Goal: Task Accomplishment & Management: Complete application form

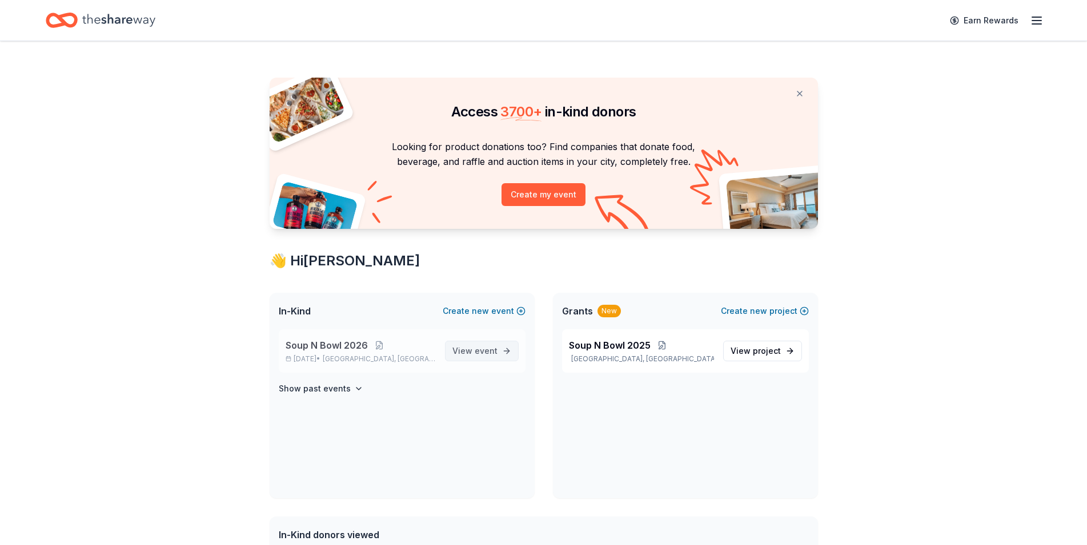
click at [480, 348] on span "event" at bounding box center [486, 351] width 23 height 10
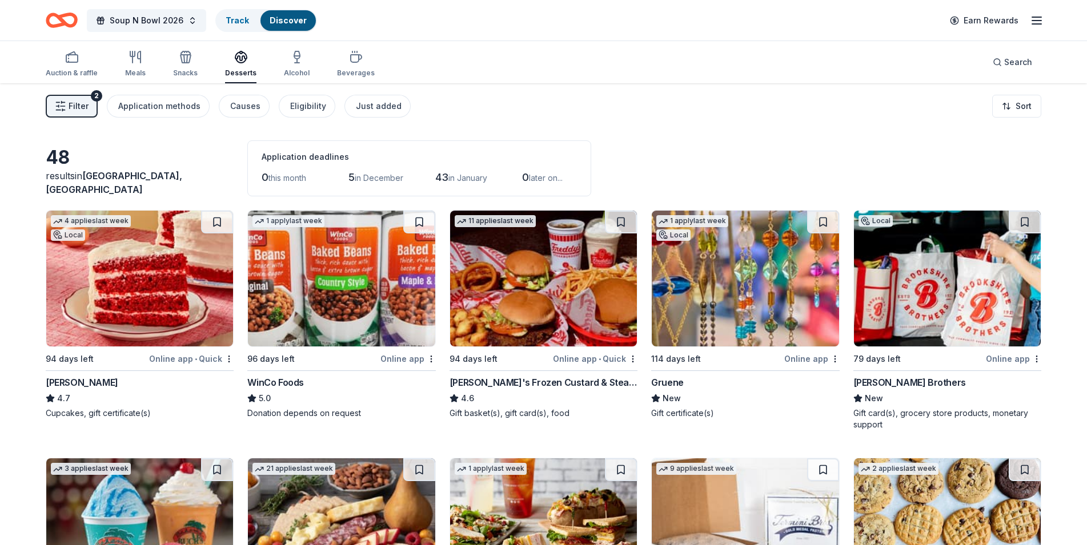
click at [316, 290] on img at bounding box center [341, 279] width 187 height 136
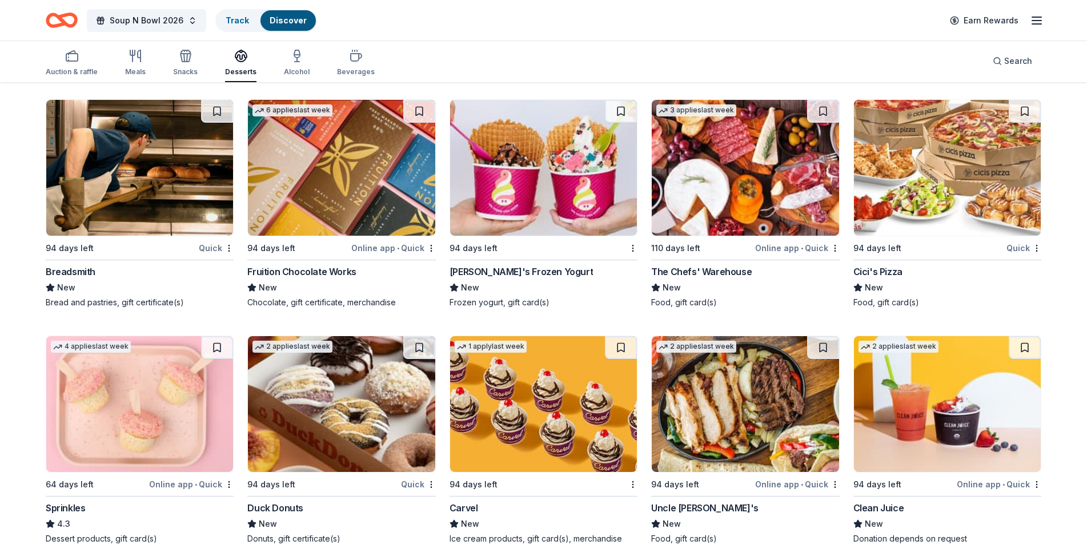
scroll to position [1840, 0]
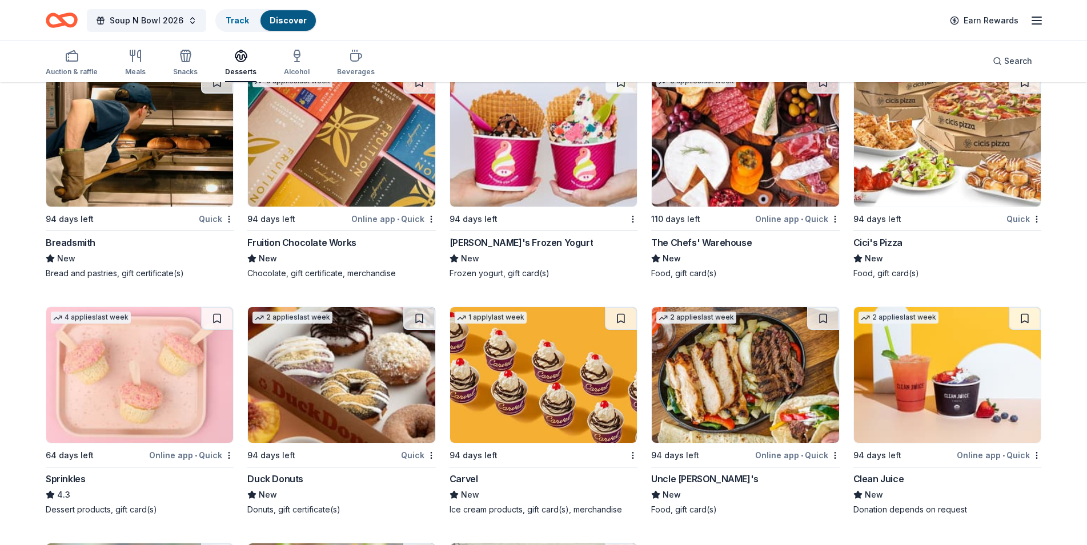
click at [933, 156] on img at bounding box center [947, 139] width 187 height 136
click at [711, 153] on img at bounding box center [745, 139] width 187 height 136
click at [1036, 24] on line "button" at bounding box center [1036, 24] width 9 height 0
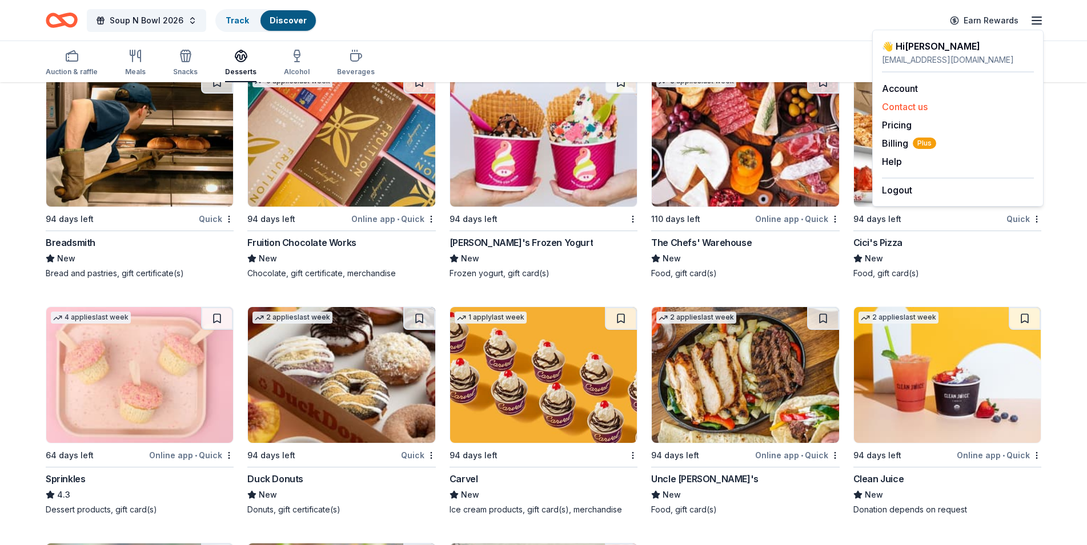
click at [910, 109] on button "Contact us" at bounding box center [905, 107] width 46 height 14
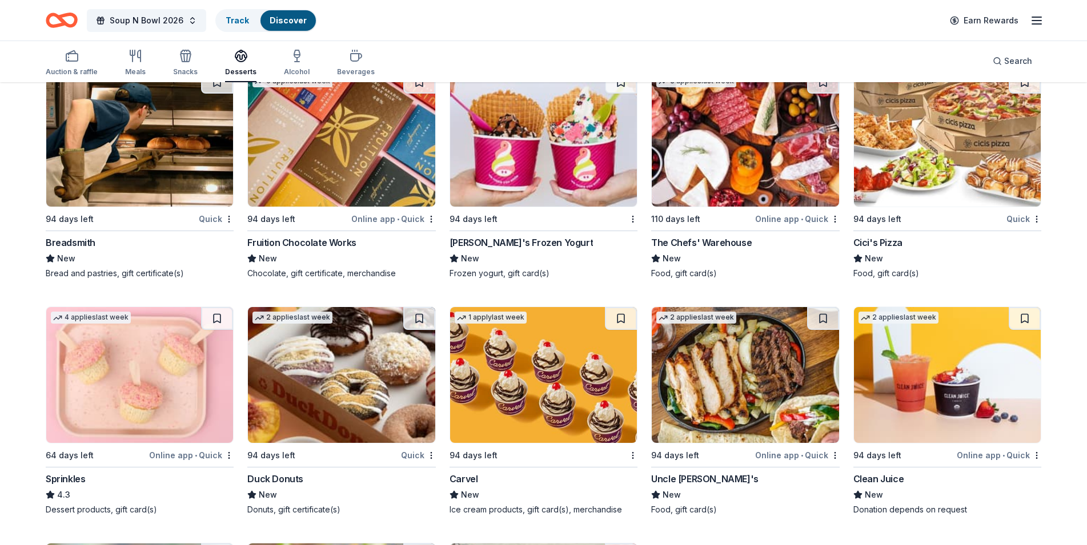
click at [1038, 22] on icon "button" at bounding box center [1037, 21] width 14 height 14
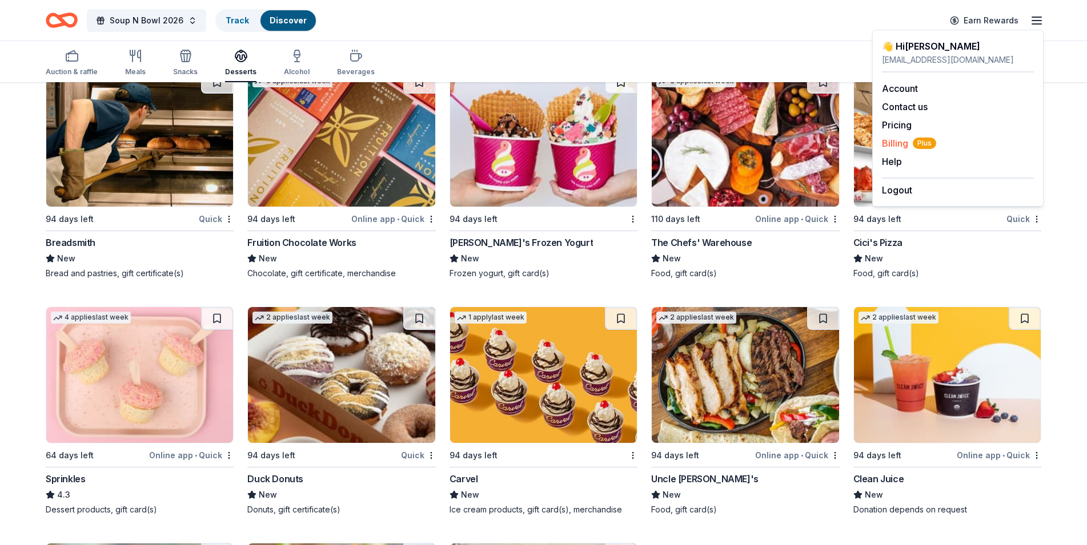
click at [929, 140] on span "Plus" at bounding box center [924, 143] width 23 height 11
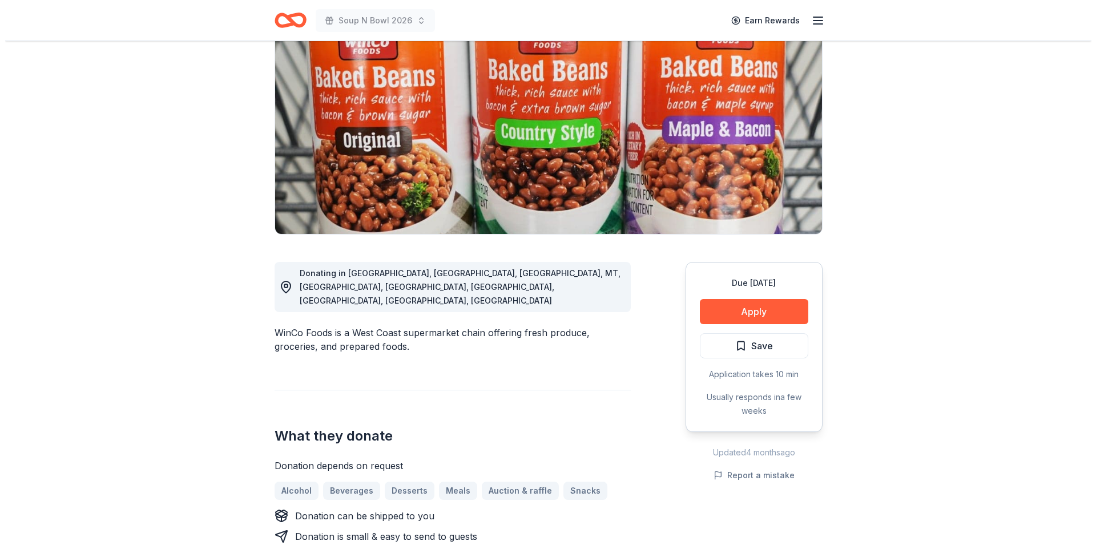
scroll to position [116, 0]
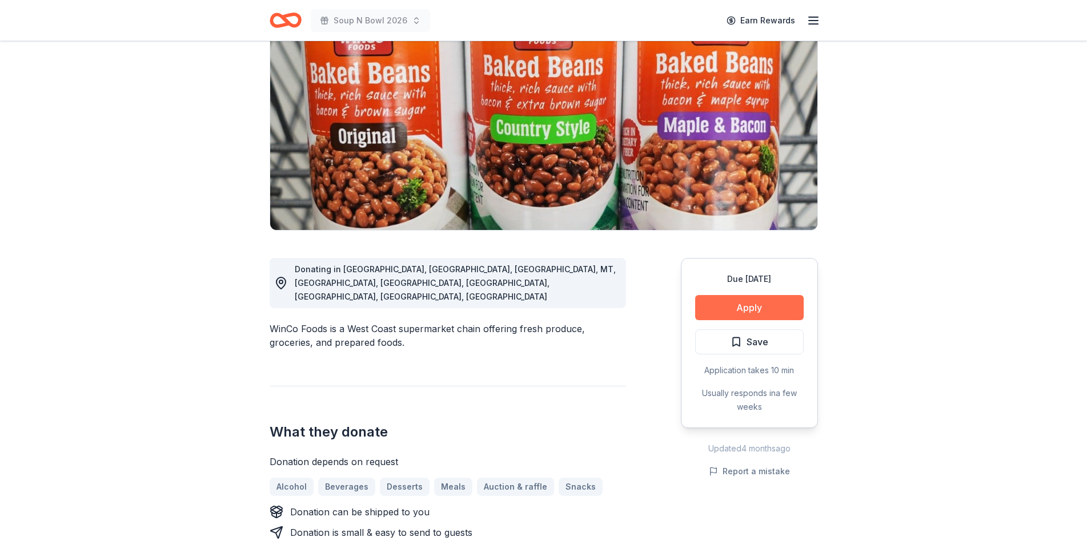
click at [718, 299] on button "Apply" at bounding box center [749, 307] width 108 height 25
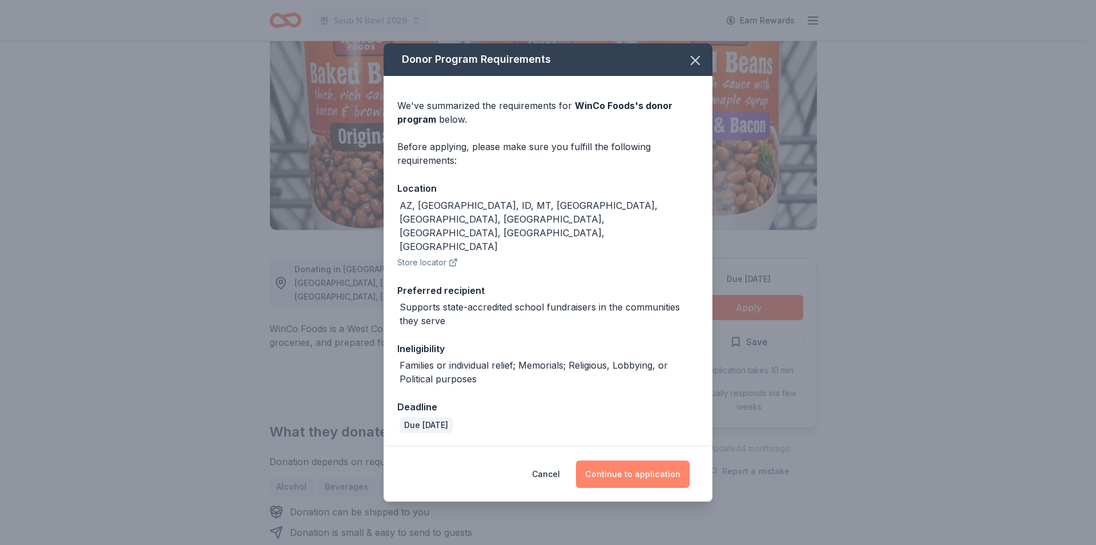
click at [630, 461] on button "Continue to application" at bounding box center [633, 474] width 114 height 27
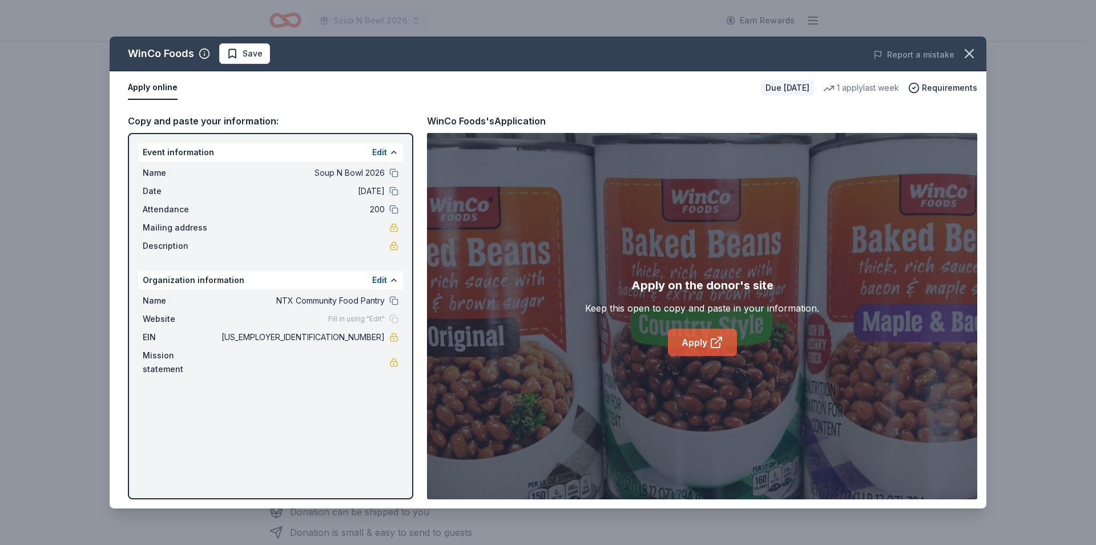
click at [688, 343] on link "Apply" at bounding box center [702, 342] width 69 height 27
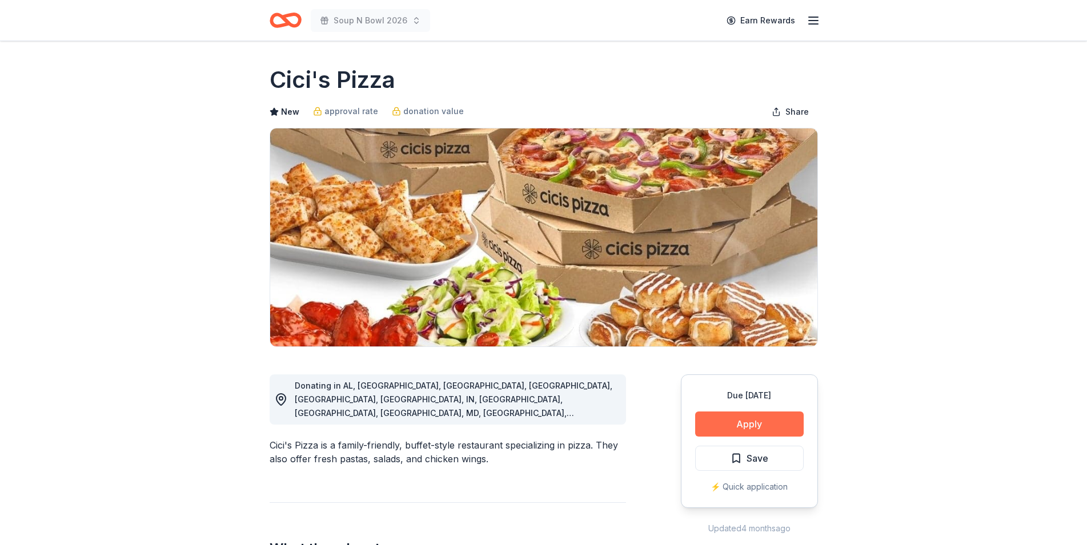
click at [746, 423] on button "Apply" at bounding box center [749, 424] width 108 height 25
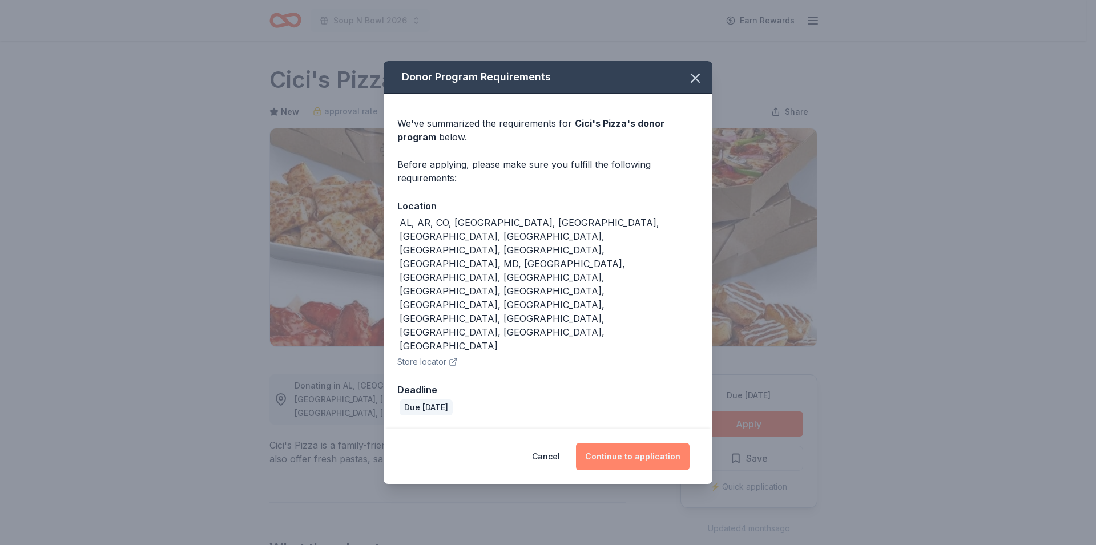
click at [617, 443] on button "Continue to application" at bounding box center [633, 456] width 114 height 27
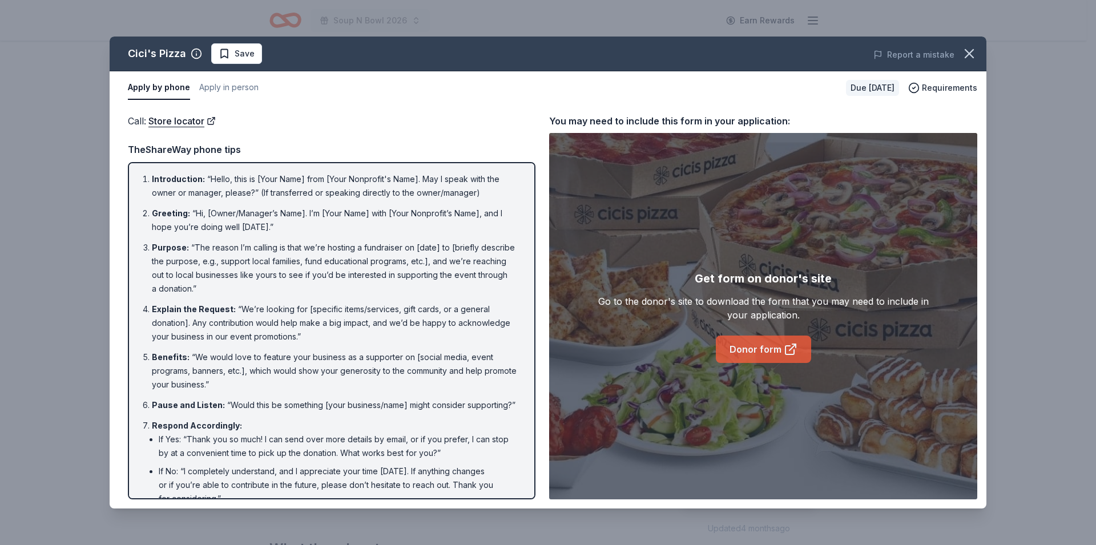
click at [766, 353] on link "Donor form" at bounding box center [763, 349] width 95 height 27
click at [765, 353] on link "Donor form" at bounding box center [763, 349] width 95 height 27
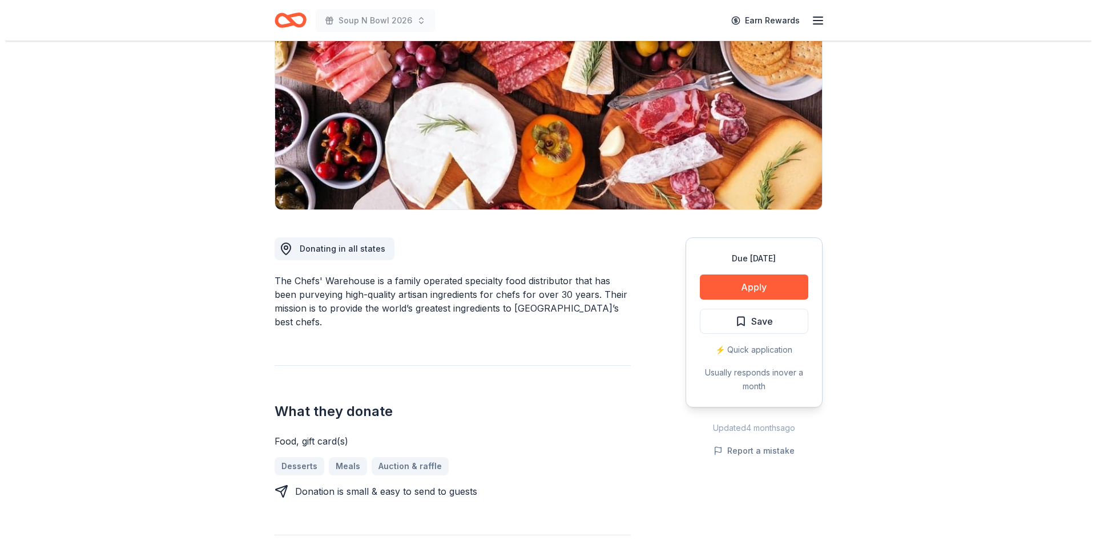
scroll to position [146, 0]
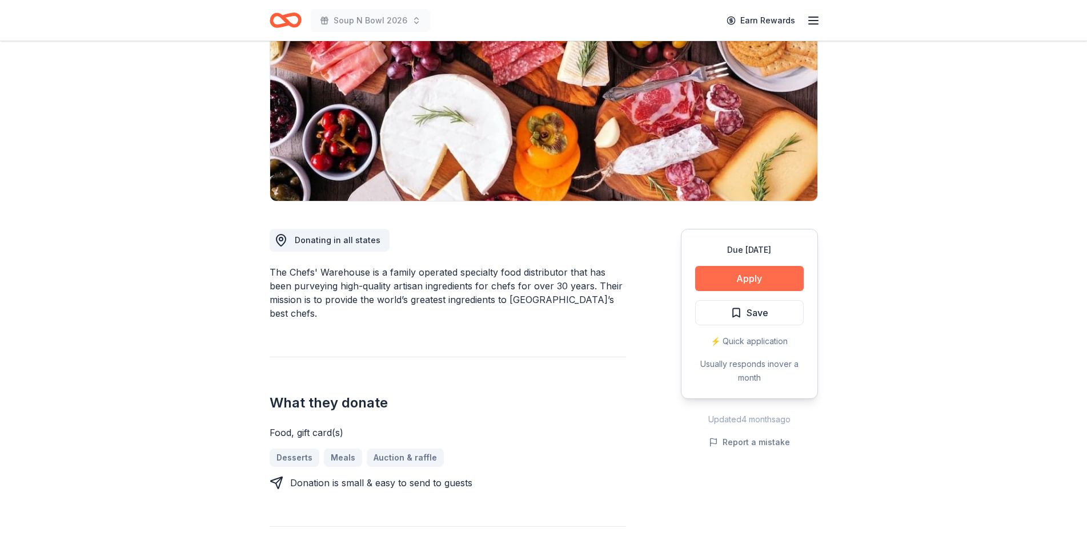
click at [780, 275] on button "Apply" at bounding box center [749, 278] width 108 height 25
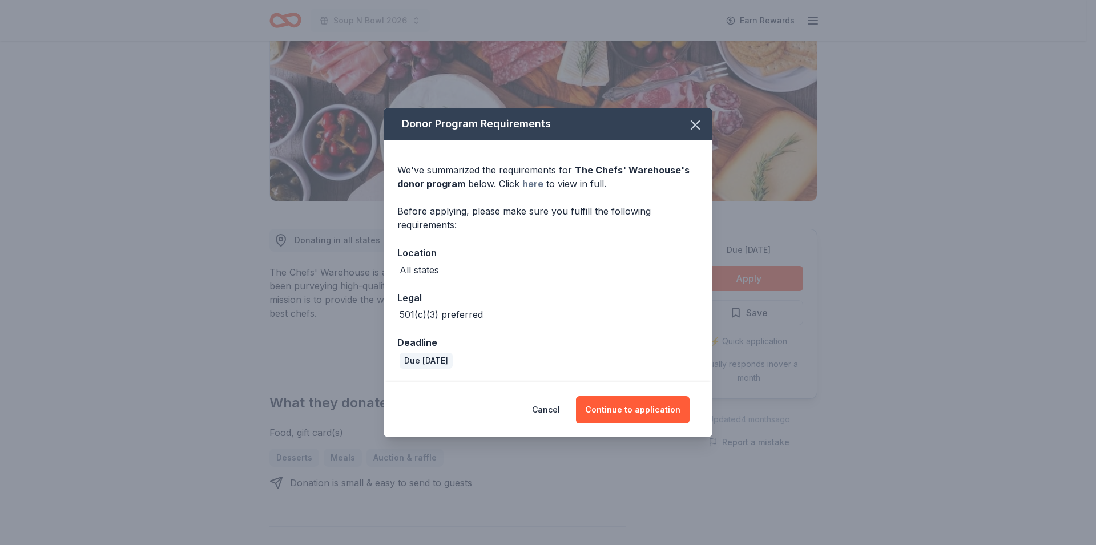
click at [533, 183] on link "here" at bounding box center [532, 184] width 21 height 14
click at [640, 407] on button "Continue to application" at bounding box center [633, 409] width 114 height 27
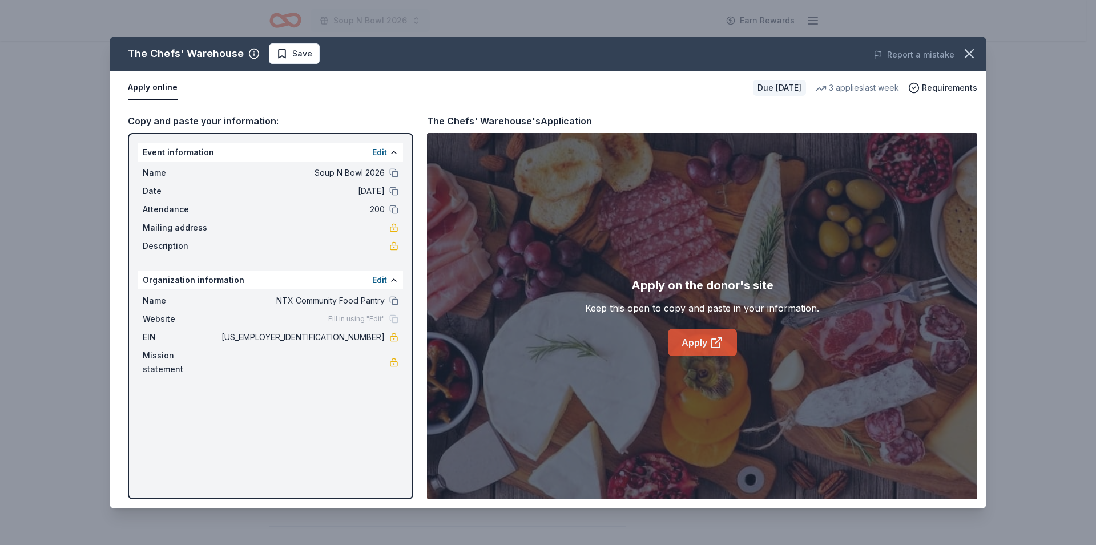
click at [703, 344] on link "Apply" at bounding box center [702, 342] width 69 height 27
click at [710, 348] on icon at bounding box center [717, 343] width 14 height 14
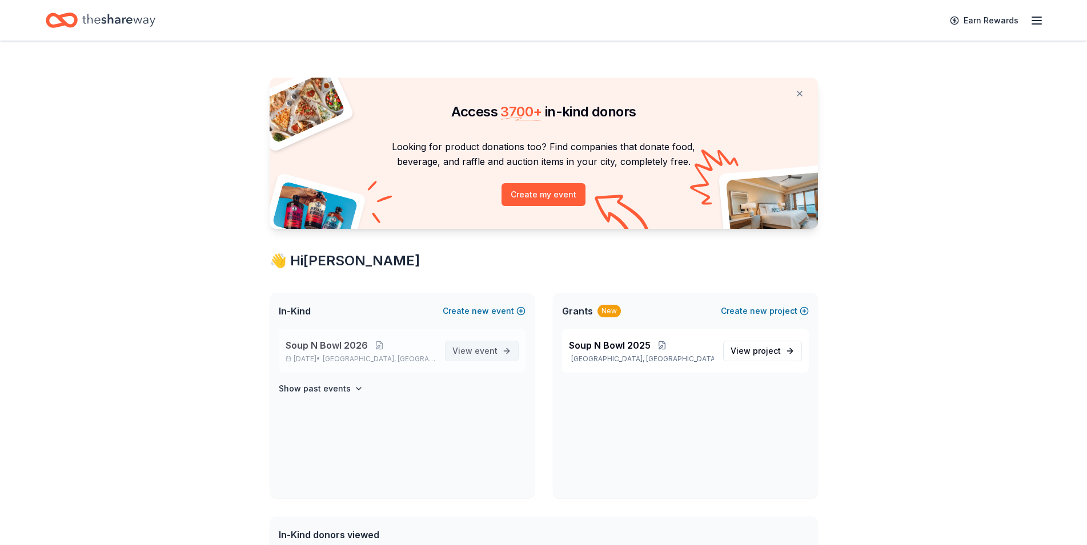
click at [490, 353] on span "event" at bounding box center [486, 351] width 23 height 10
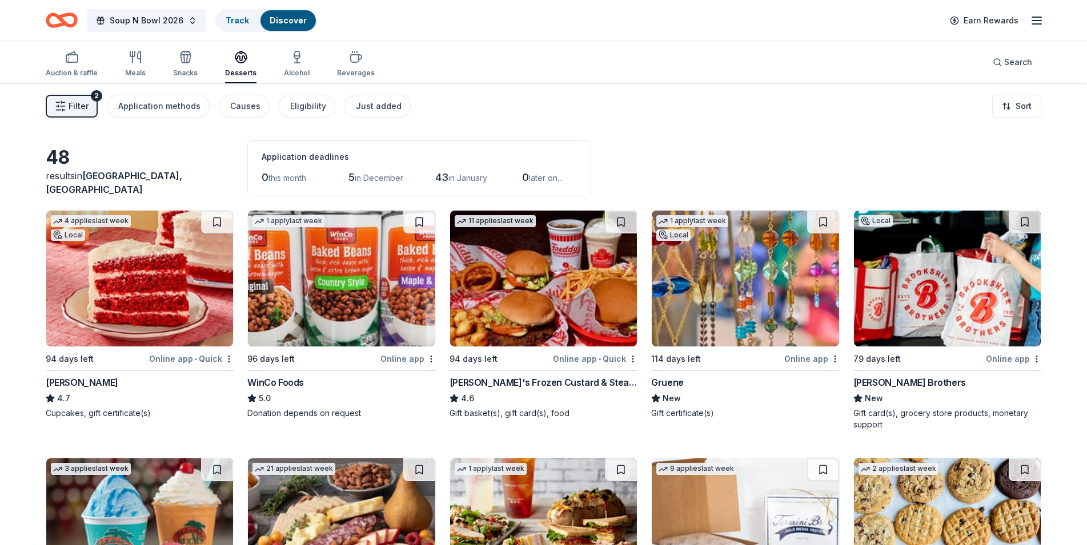
click at [128, 290] on img at bounding box center [139, 279] width 187 height 136
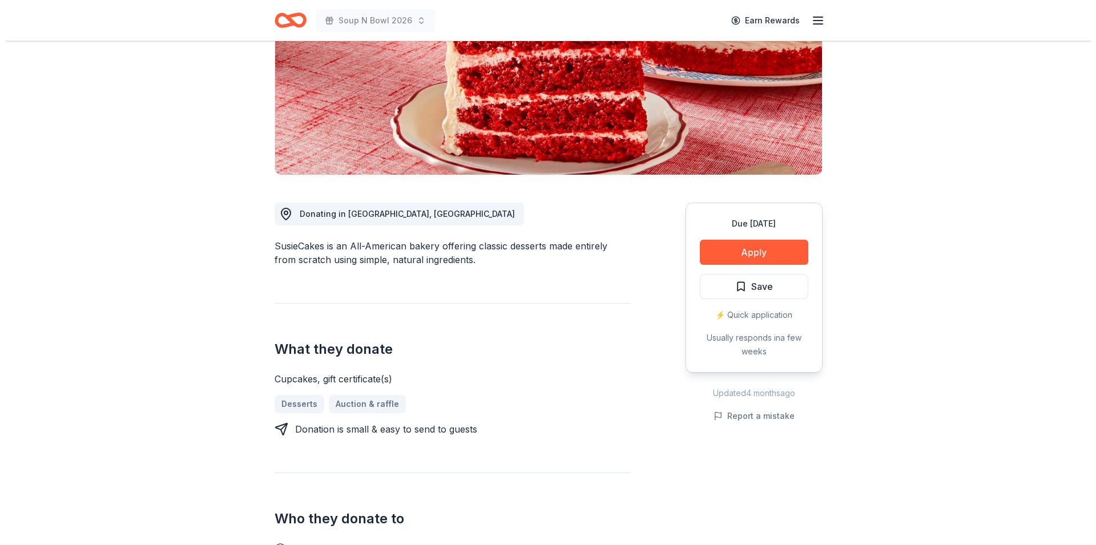
scroll to position [159, 0]
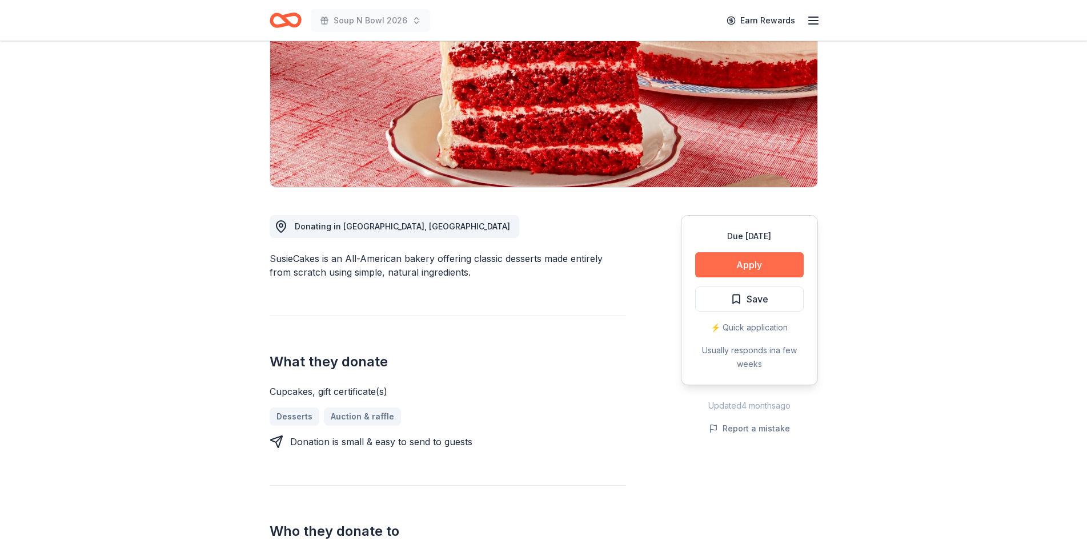
click at [769, 274] on button "Apply" at bounding box center [749, 264] width 108 height 25
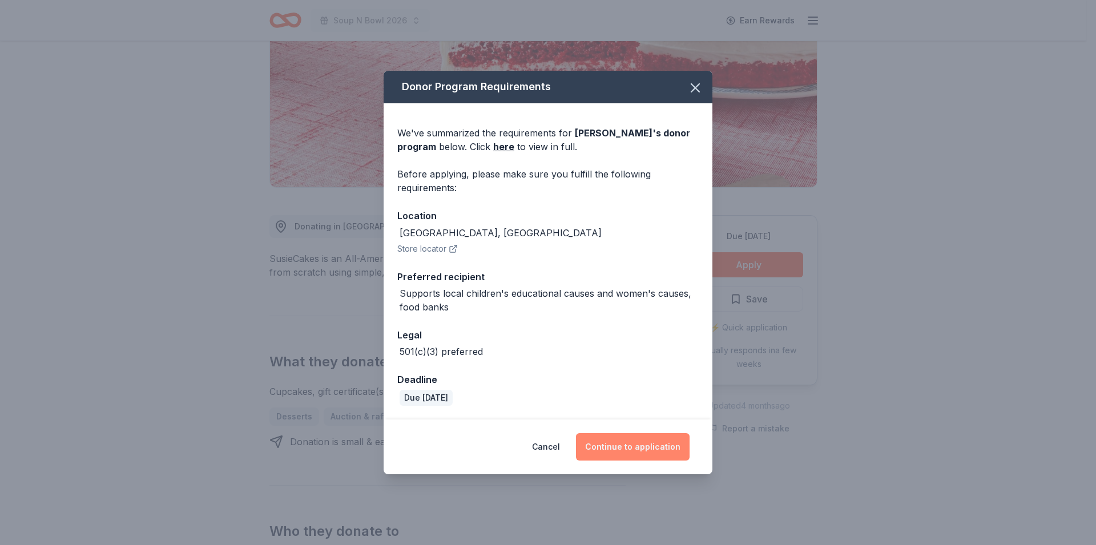
click at [616, 452] on button "Continue to application" at bounding box center [633, 446] width 114 height 27
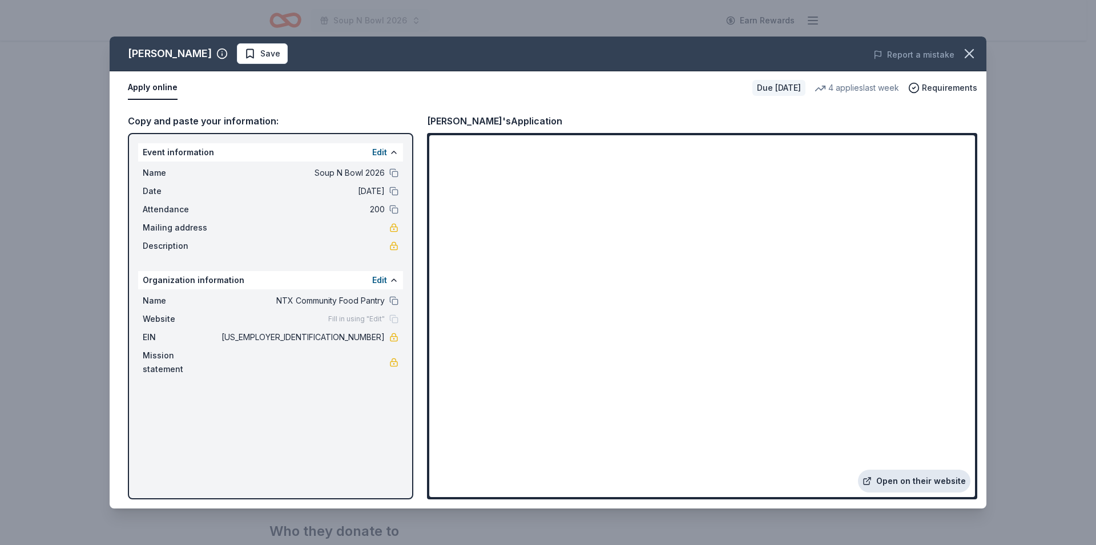
click at [937, 483] on link "Open on their website" at bounding box center [914, 481] width 112 height 23
